Goal: Task Accomplishment & Management: Manage account settings

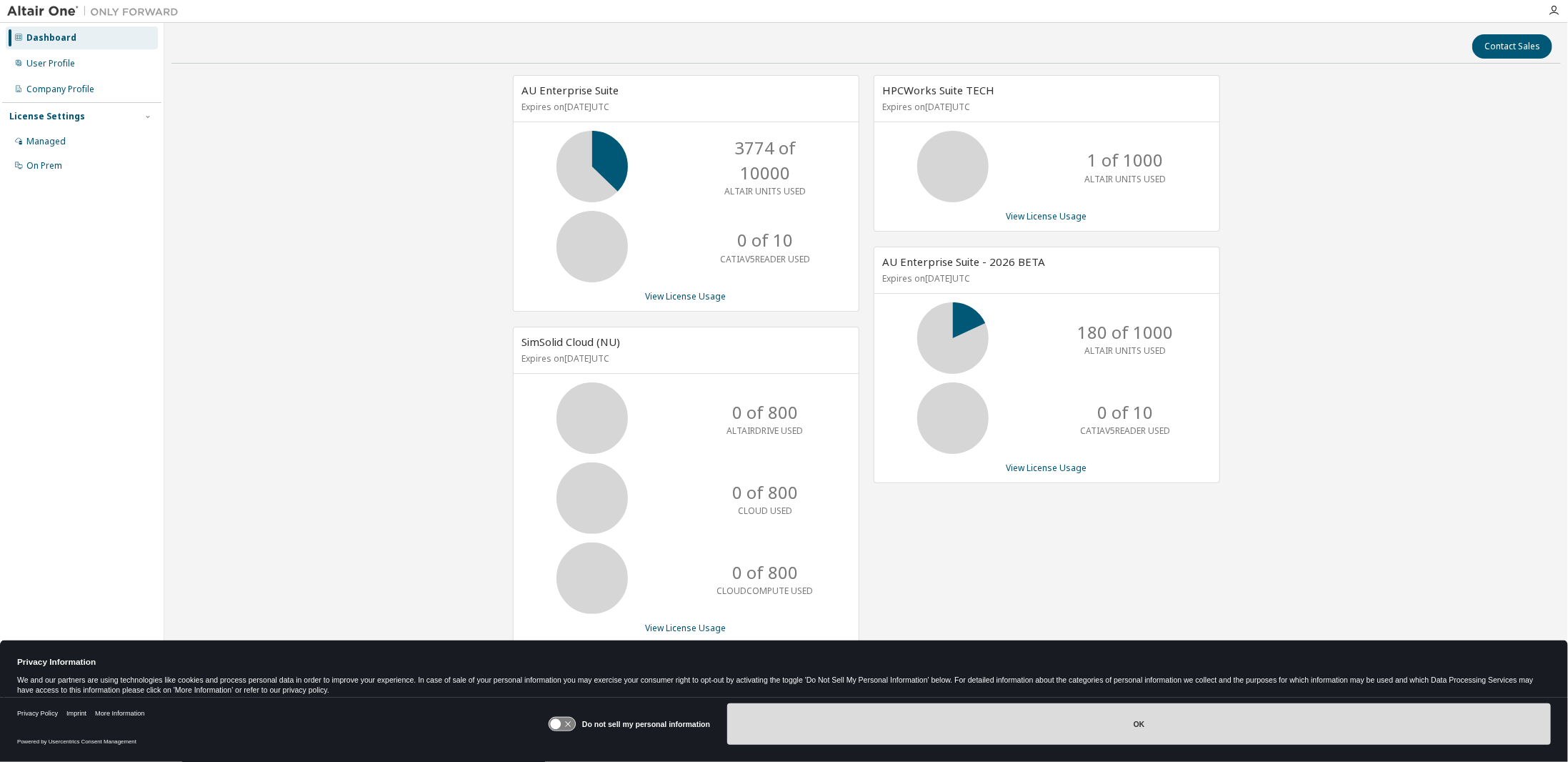
click at [972, 727] on button "OK" at bounding box center [1138, 724] width 823 height 42
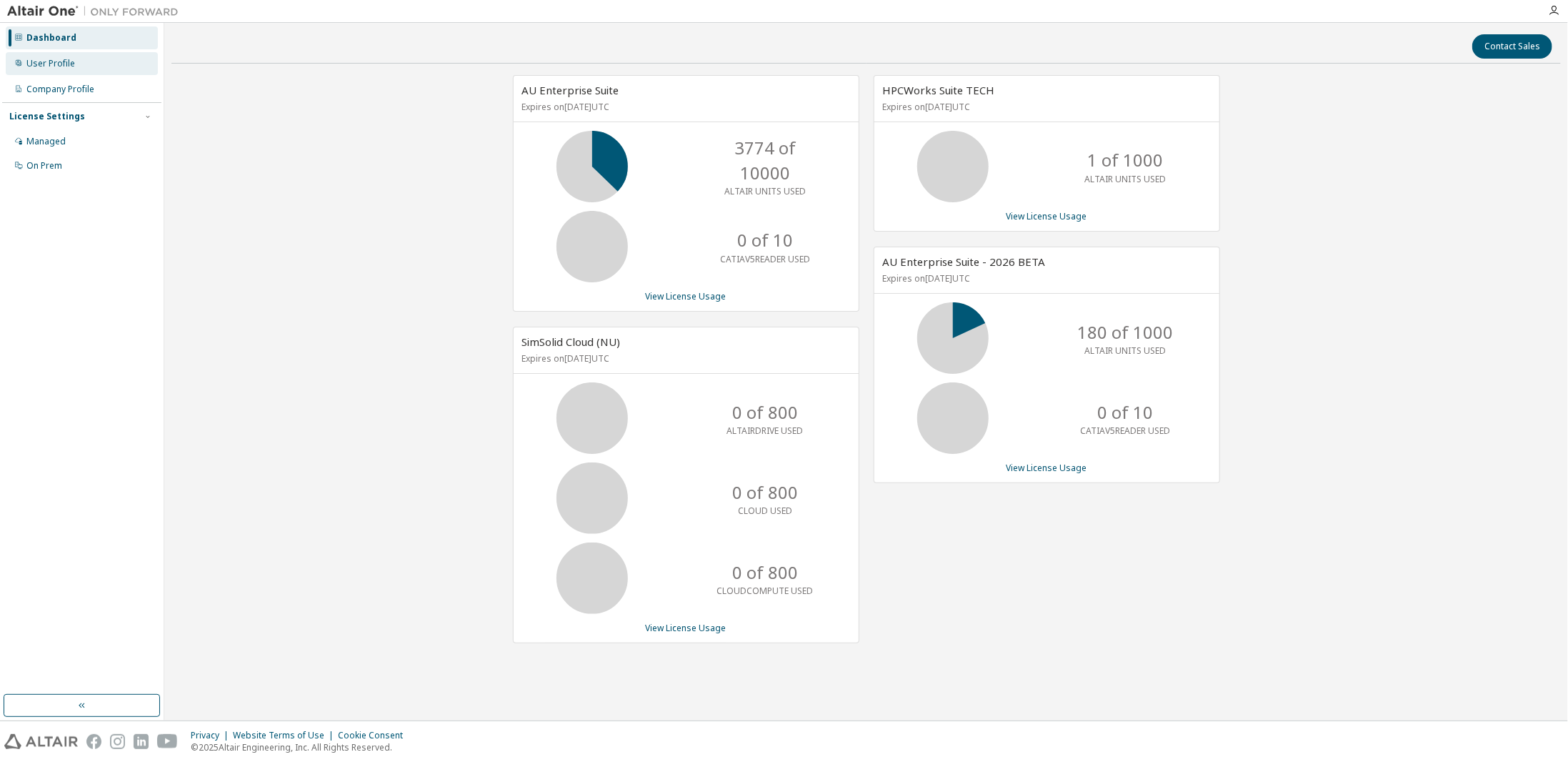
click at [91, 69] on div "User Profile" at bounding box center [81, 64] width 153 height 23
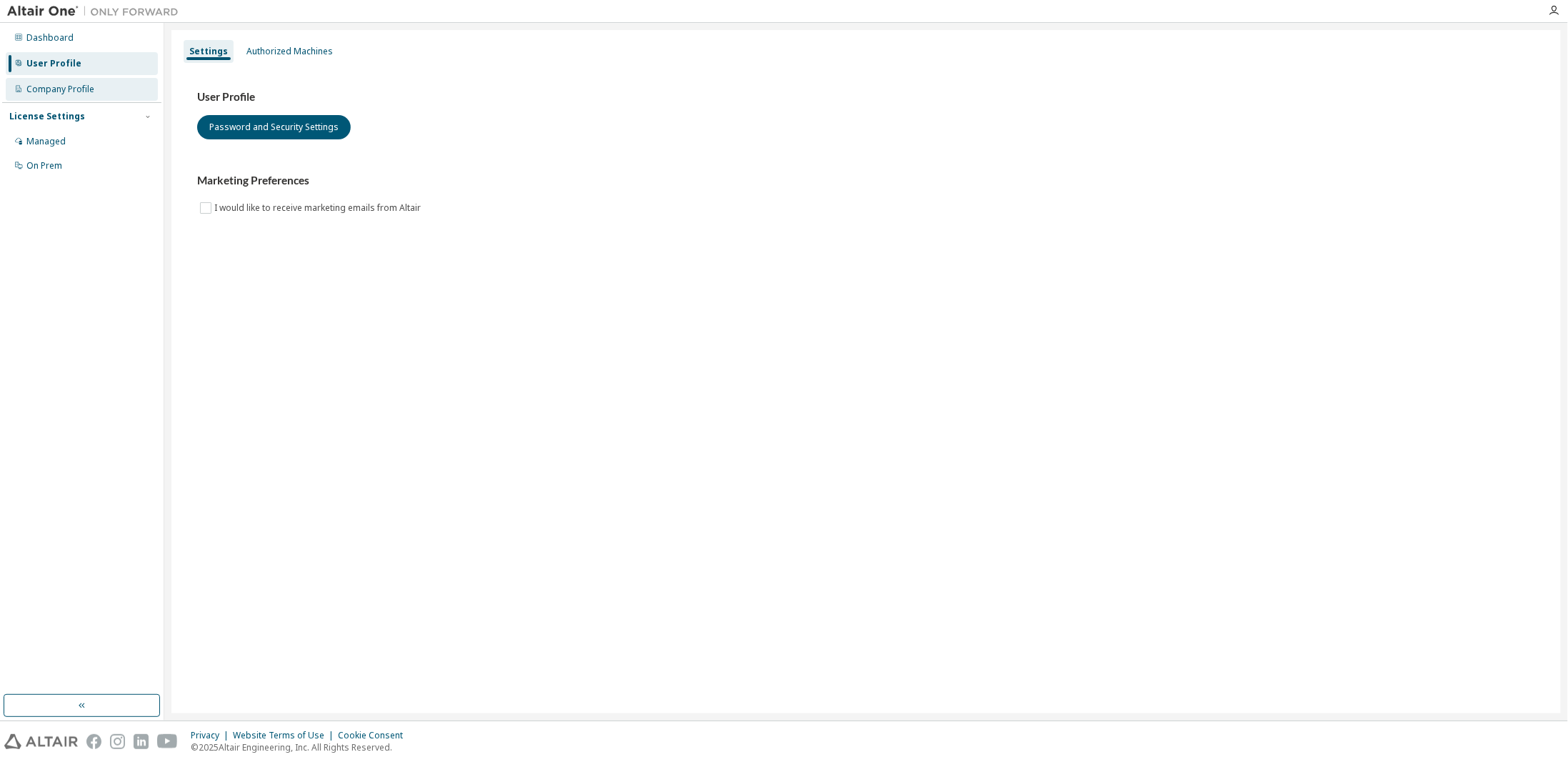
click at [71, 89] on div "Company Profile" at bounding box center [61, 89] width 68 height 11
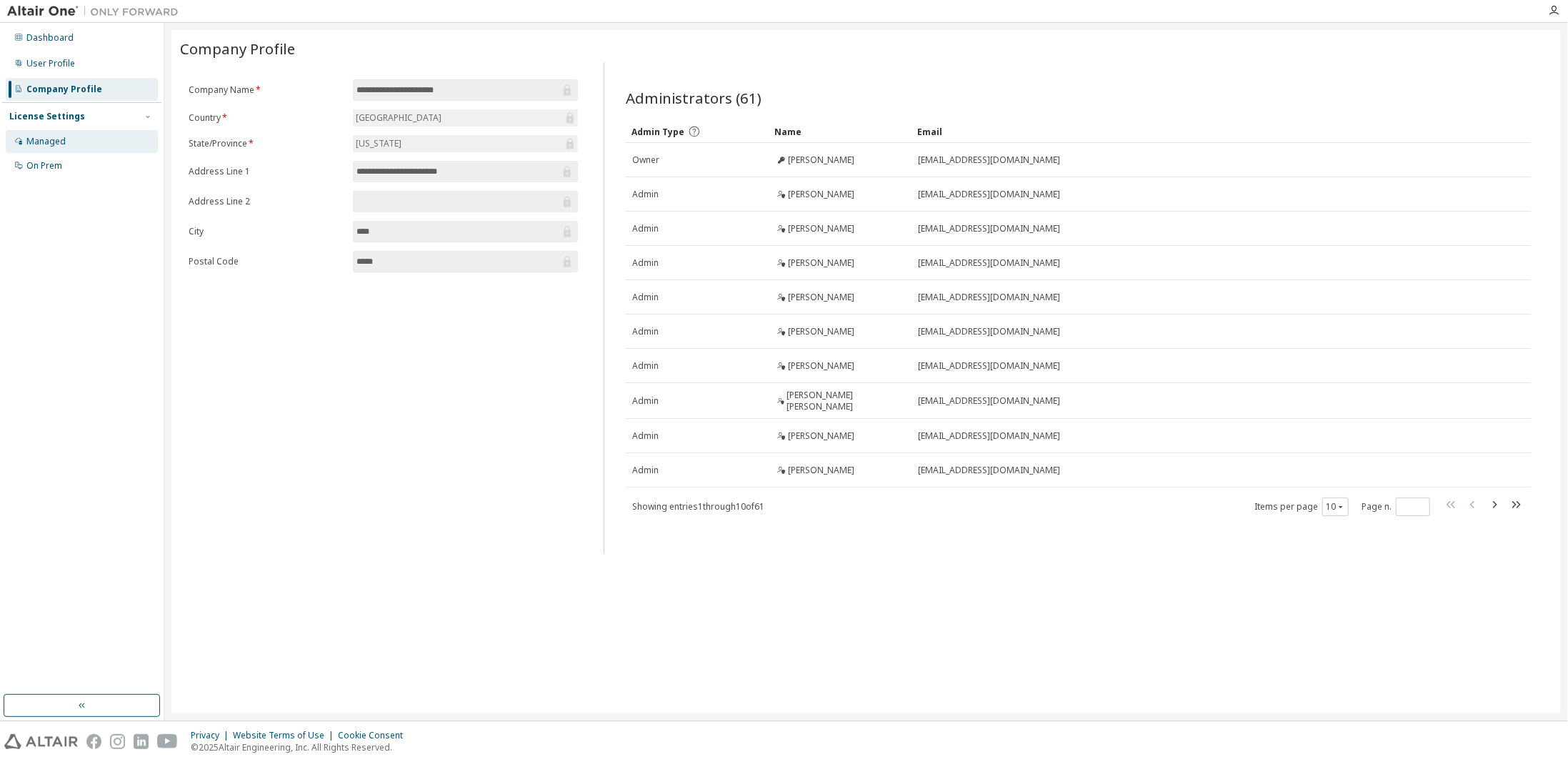
click at [56, 140] on div "Managed" at bounding box center [45, 141] width 39 height 11
